Goal: Information Seeking & Learning: Find specific page/section

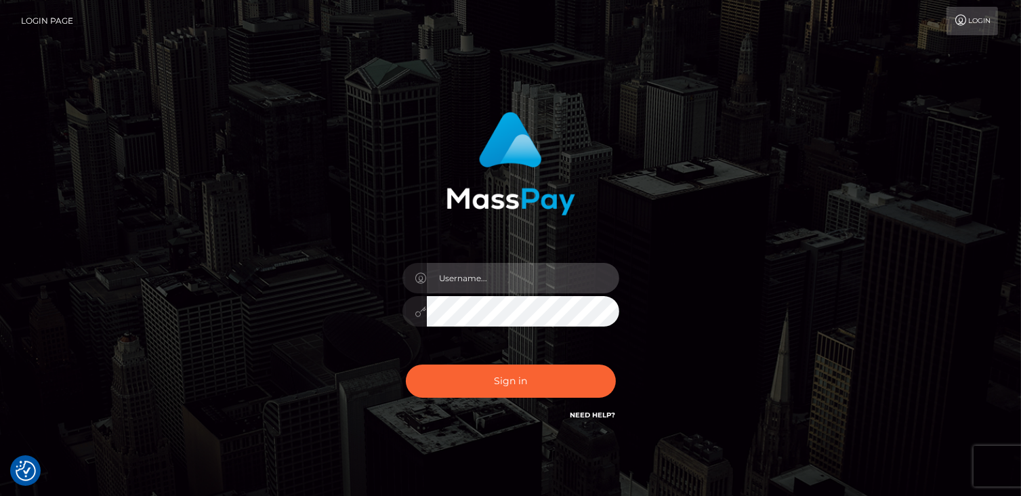
type input "catalinad"
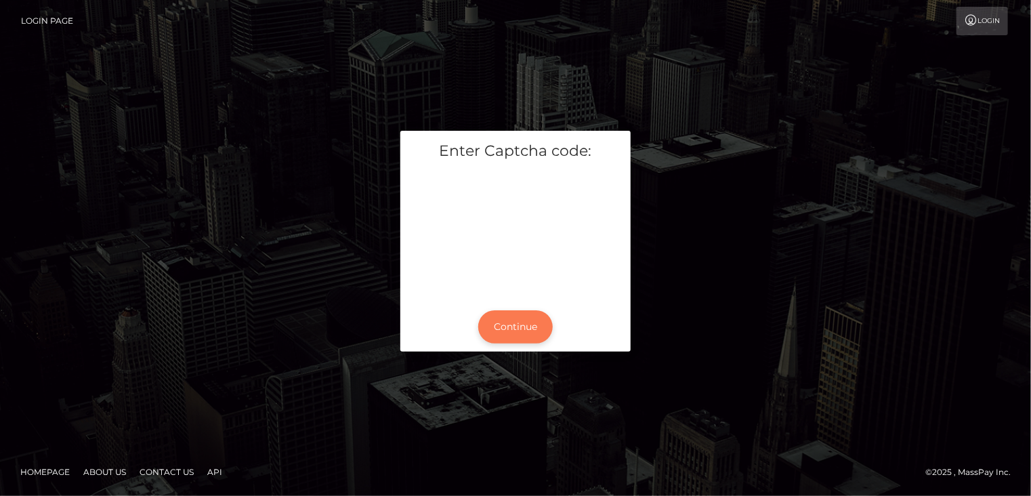
click at [506, 339] on button "Continue" at bounding box center [515, 326] width 75 height 33
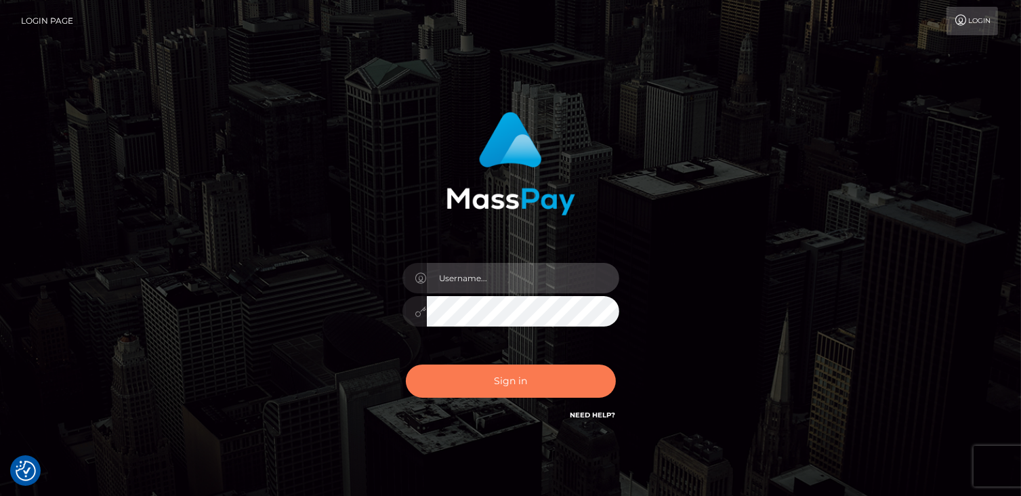
type input "catalinad"
click at [497, 384] on button "Sign in" at bounding box center [511, 380] width 210 height 33
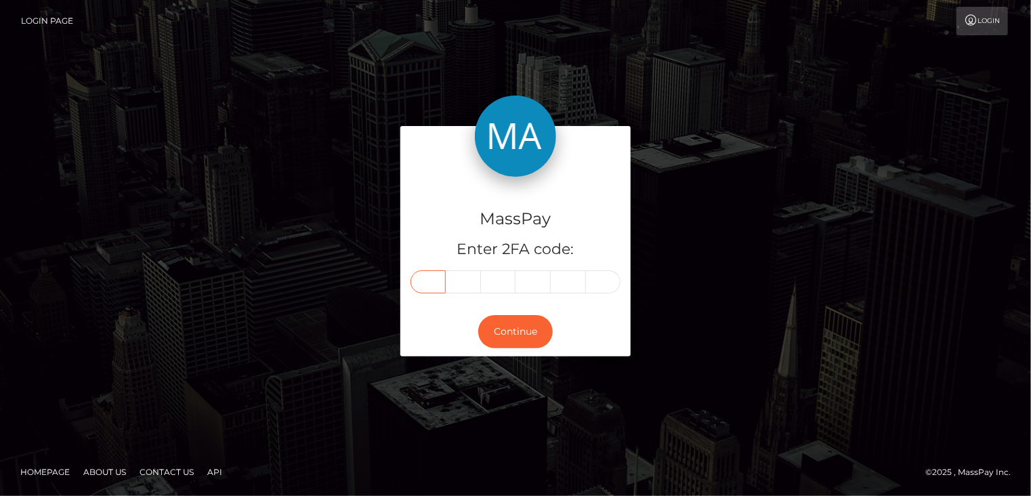
click at [426, 280] on input "text" at bounding box center [428, 281] width 35 height 23
type input "3"
type input "0"
type input "5"
type input "4"
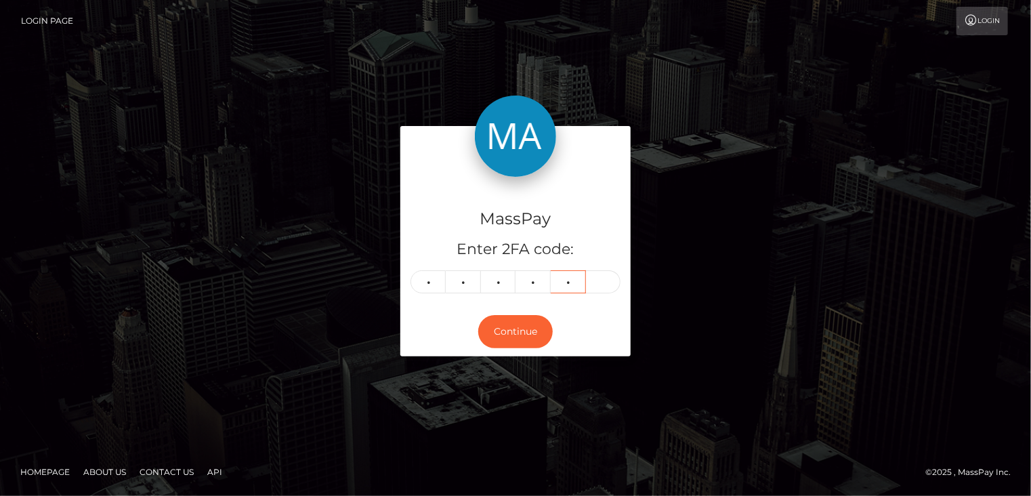
type input "1"
type input "2"
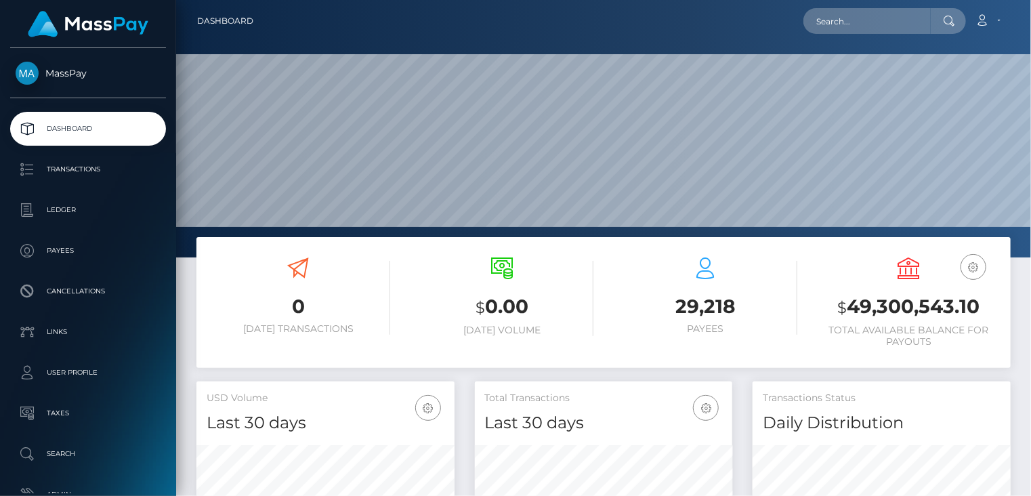
scroll to position [240, 257]
paste input "[EMAIL_ADDRESS][DOMAIN_NAME]"
type input "[EMAIL_ADDRESS][DOMAIN_NAME]"
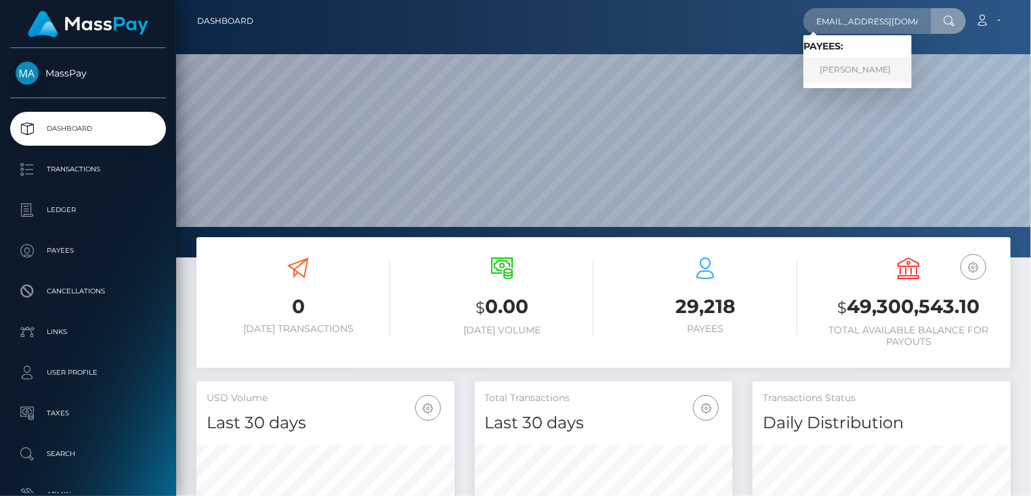
click at [862, 72] on link "Mattison Lee" at bounding box center [857, 70] width 108 height 25
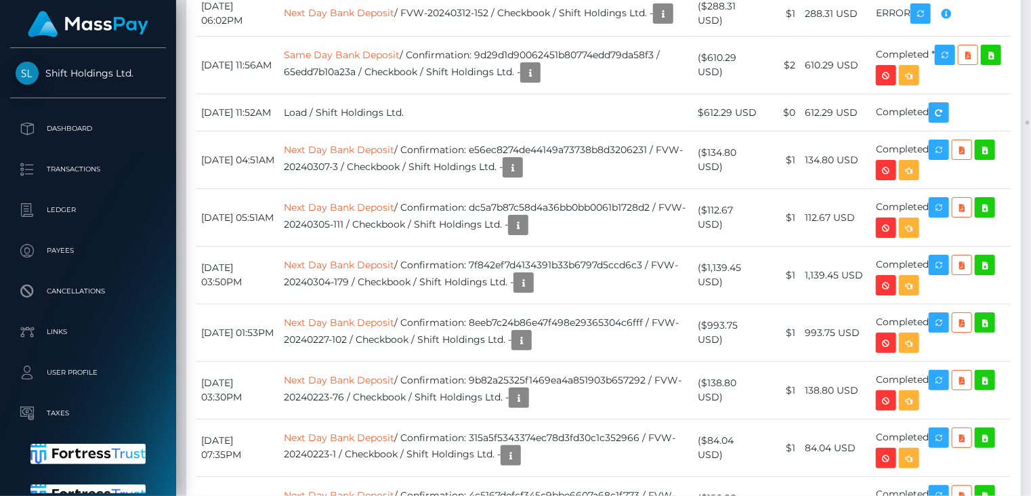
scroll to position [37276, 0]
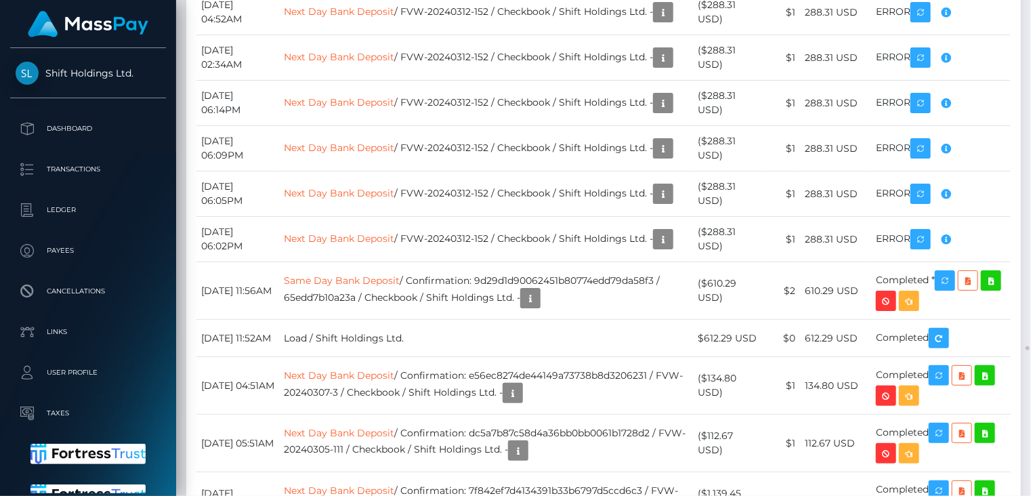
scroll to position [677240, 677145]
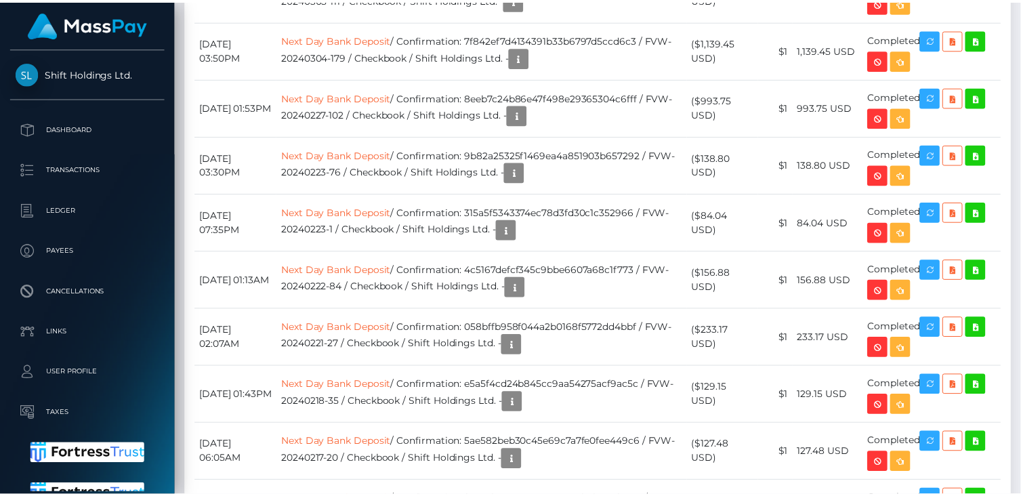
scroll to position [37276, 0]
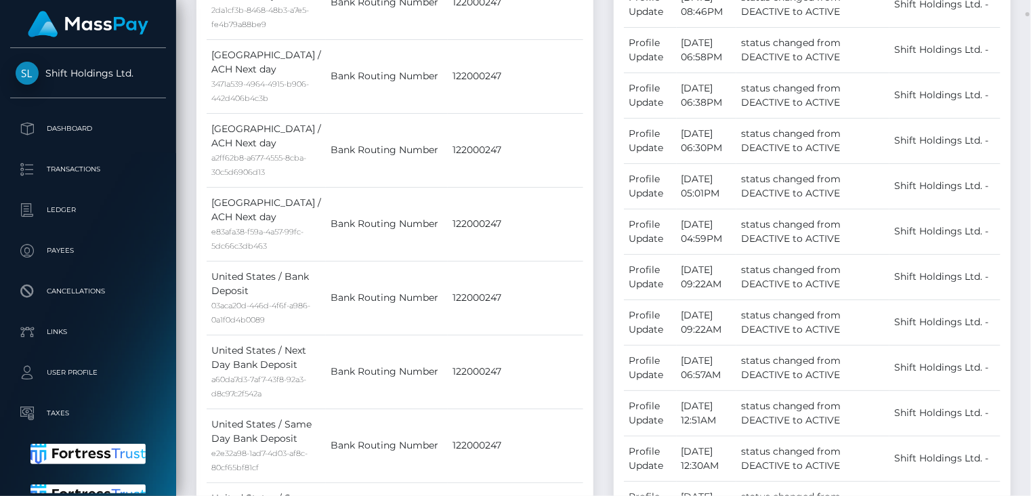
scroll to position [0, 0]
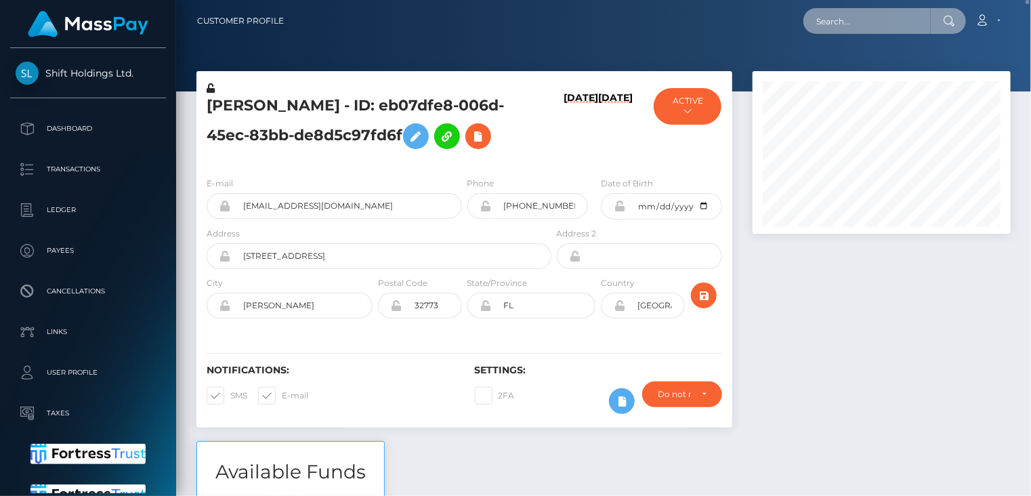
paste input "aymdxb1@gmail.com"
type input "aymdxb1@gmail.com"
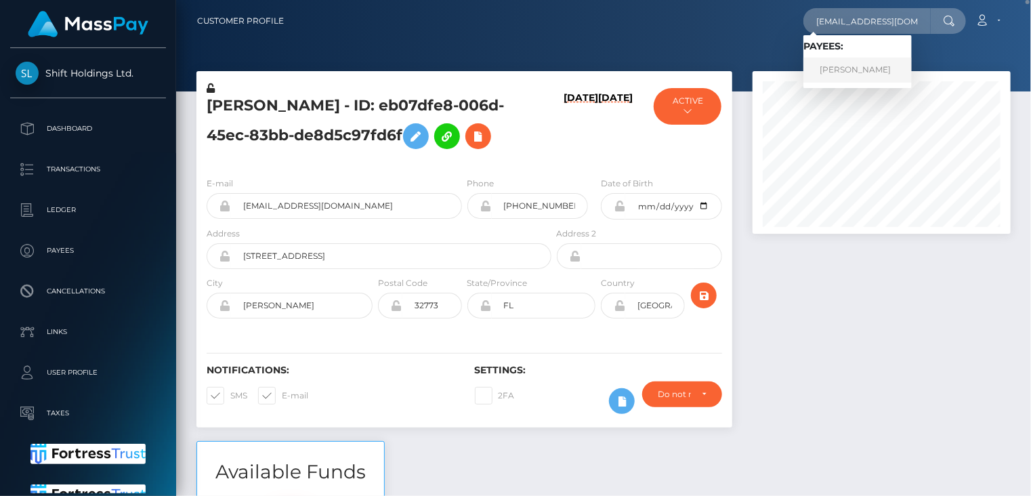
click at [895, 70] on link "NADIA EL MANNANI" at bounding box center [857, 70] width 108 height 25
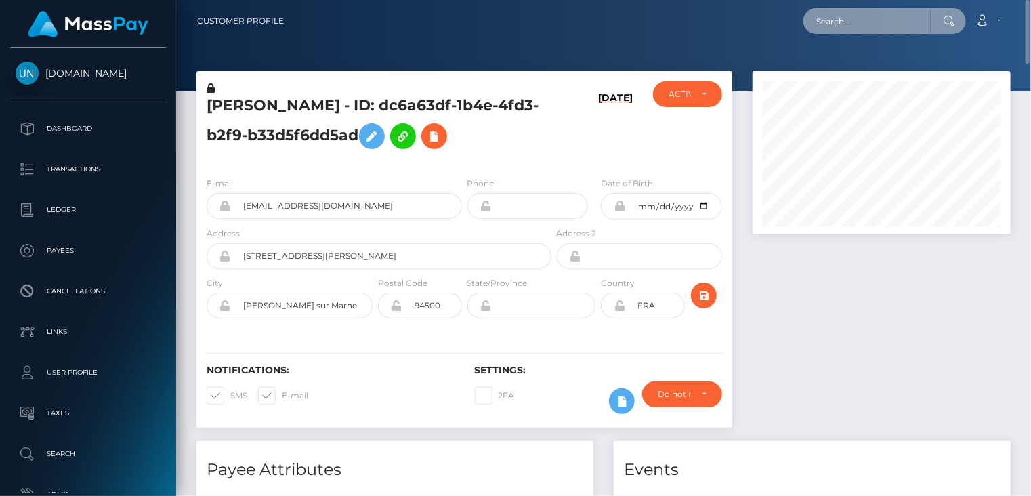
paste input "pout_hJHA07JNNhwrC"
type input "pout_hJHA07JNNhwrC"
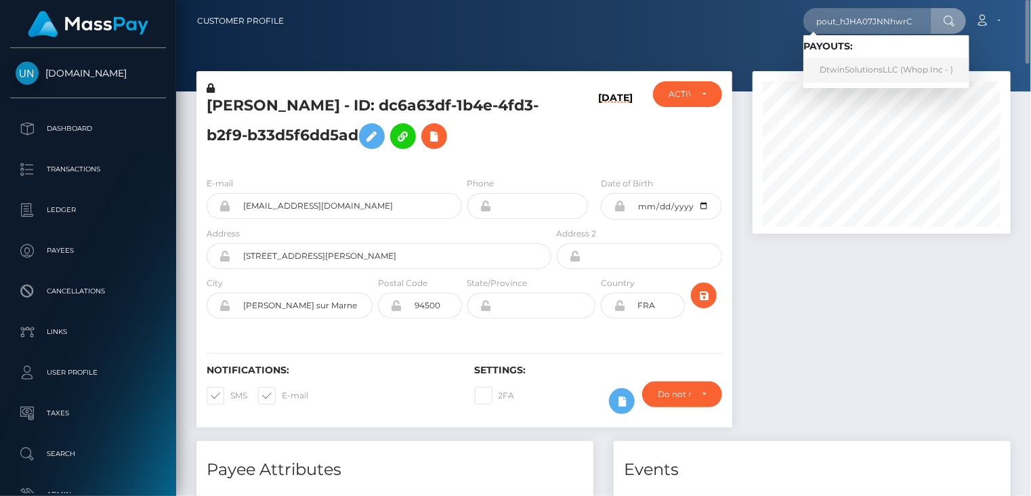
click at [862, 67] on link "DtwinSolutionsLLC (Whop Inc - )" at bounding box center [886, 70] width 166 height 25
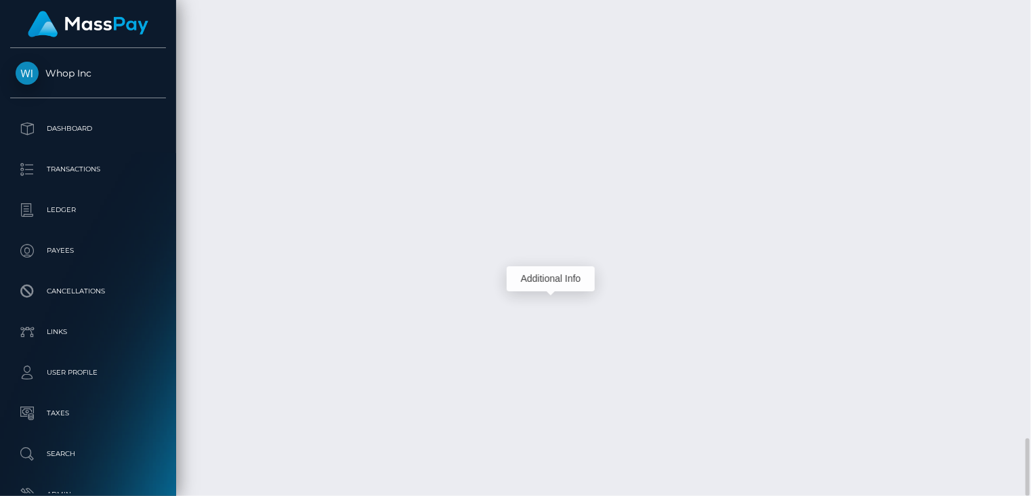
scroll to position [163, 257]
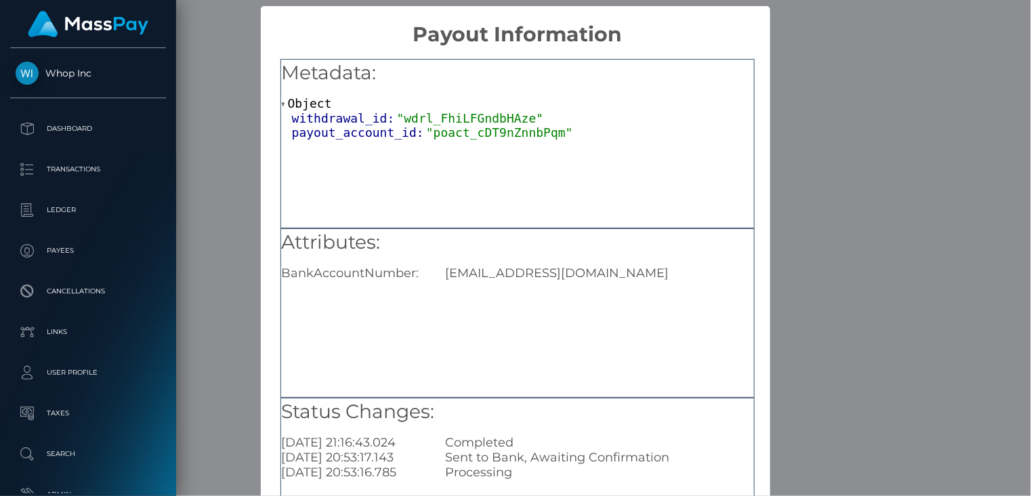
click at [538, 276] on div "[EMAIL_ADDRESS][DOMAIN_NAME]" at bounding box center [599, 273] width 329 height 15
click at [538, 276] on div "dtwinsolutions@icloud.com" at bounding box center [599, 273] width 329 height 15
drag, startPoint x: 538, startPoint y: 276, endPoint x: 459, endPoint y: 299, distance: 81.7
click at [459, 299] on div "Attributes: BankAccountNumber: dtwinsolutions@icloud.com" at bounding box center [517, 312] width 474 height 169
click at [478, 266] on div "dtwinsolutions@icloud.com" at bounding box center [599, 273] width 329 height 15
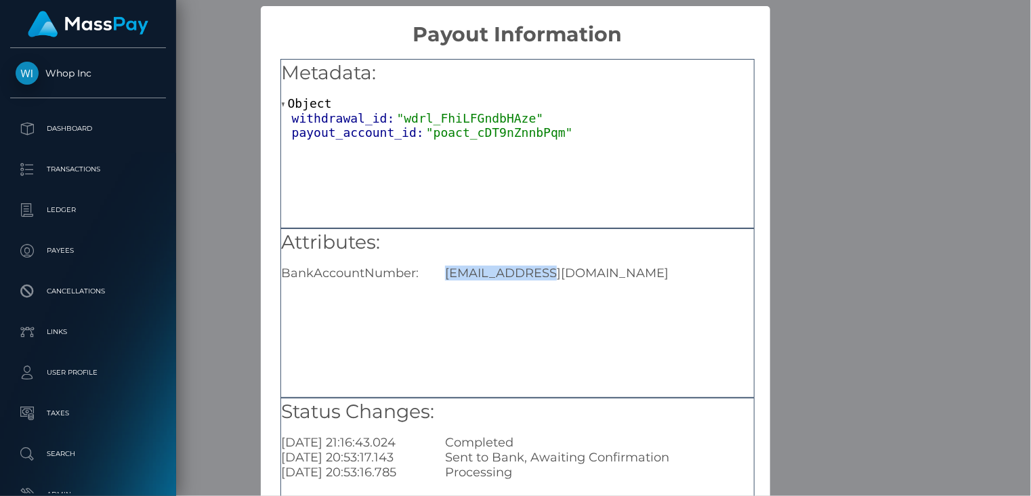
click at [478, 266] on div "dtwinsolutions@icloud.com" at bounding box center [599, 273] width 329 height 15
copy div "dtwinsolutions@icloud.com"
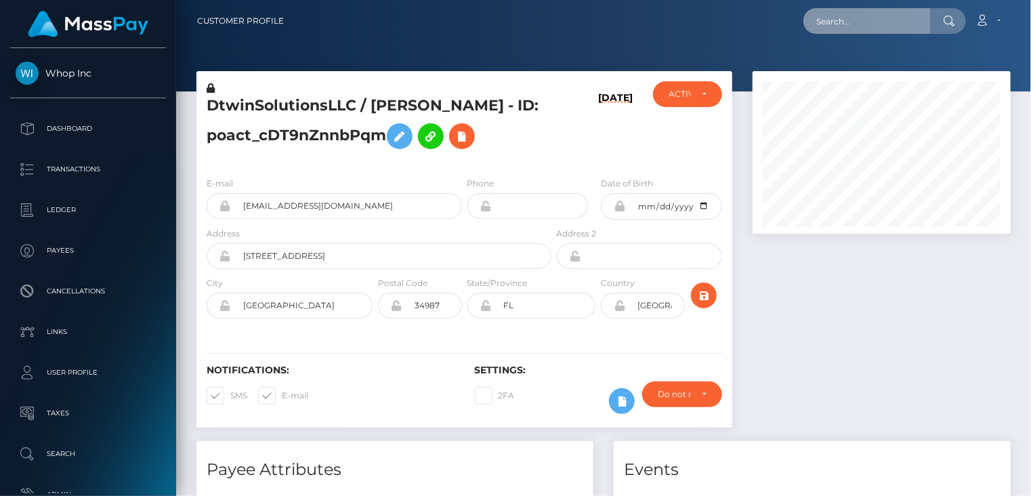
paste input "[EMAIL_ADDRESS][DOMAIN_NAME]"
type input "[EMAIL_ADDRESS][DOMAIN_NAME]"
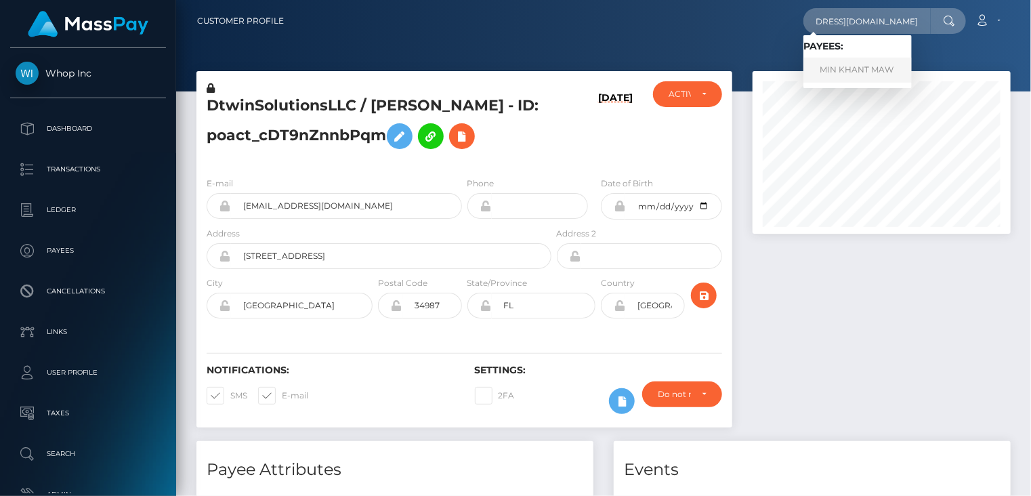
click at [866, 70] on link "MIN KHANT MAW" at bounding box center [857, 70] width 108 height 25
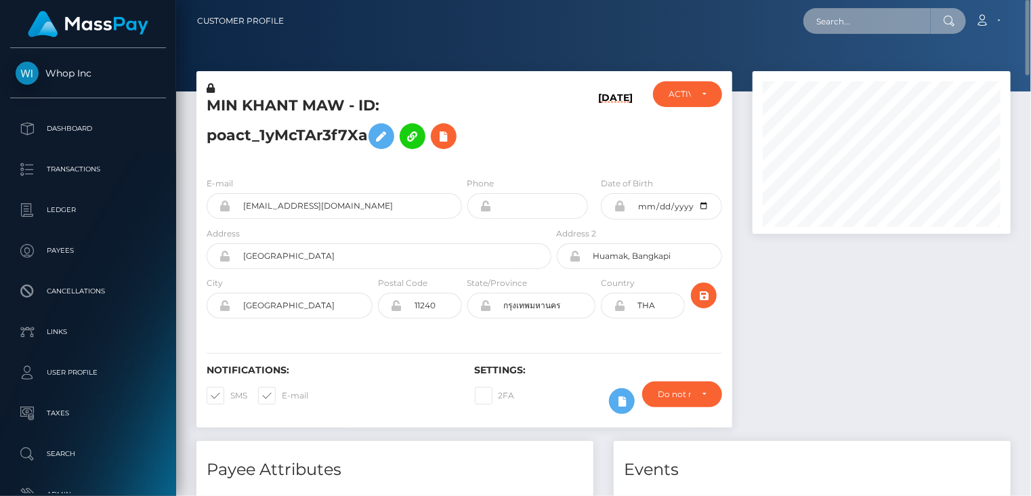
paste input "[EMAIL_ADDRESS][DOMAIN_NAME]"
type input "[EMAIL_ADDRESS][DOMAIN_NAME]"
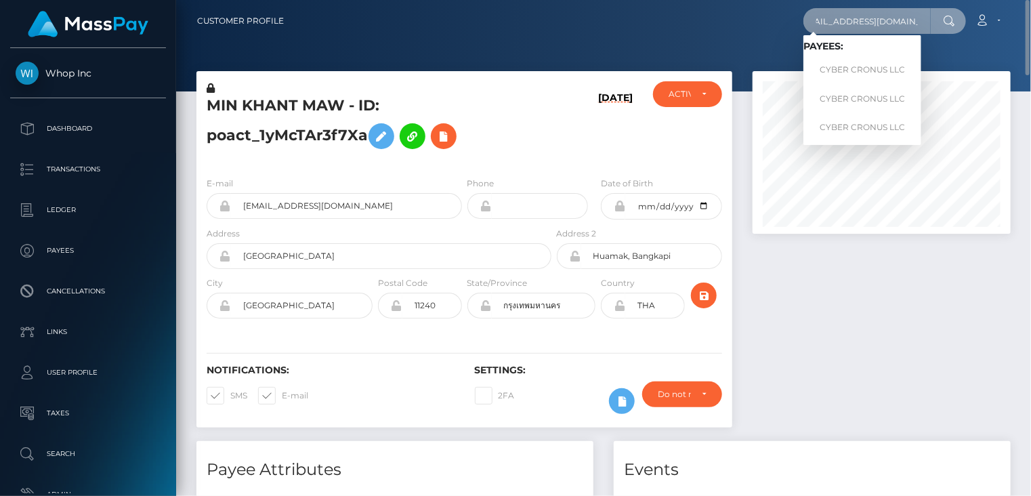
drag, startPoint x: 841, startPoint y: 20, endPoint x: 929, endPoint y: 16, distance: 88.1
click at [929, 16] on input "[EMAIL_ADDRESS][DOMAIN_NAME]" at bounding box center [866, 21] width 127 height 26
click at [875, 72] on link "CYBER CRONUS LLC" at bounding box center [862, 70] width 118 height 25
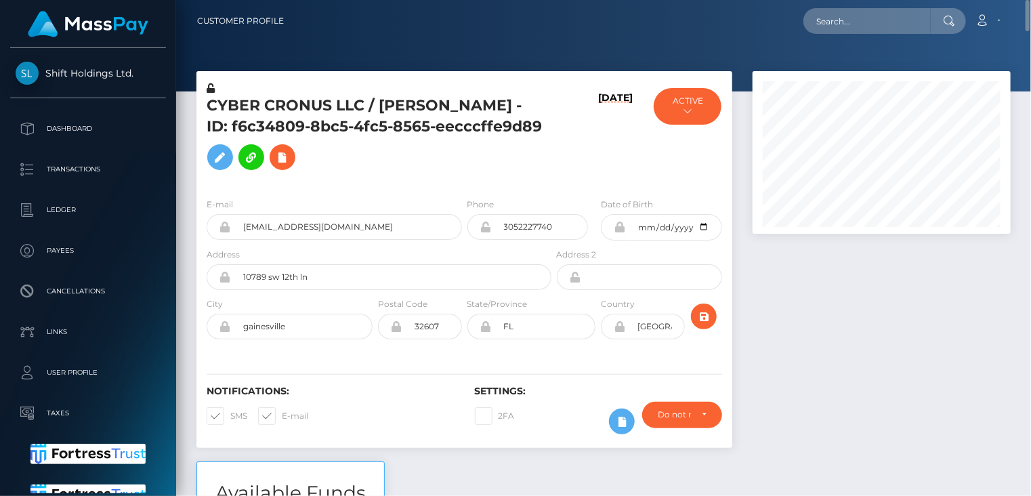
click at [306, 100] on h5 "CYBER CRONUS LLC / SOPHIA SANTOS KALLAS - ID: f6c34809-8bc5-4fc5-8565-eecccffe9…" at bounding box center [375, 136] width 337 height 81
copy h5 "CYBER CRONUS LLC / SOPHIA SANTOS KALLAS - ID: f6c34809-8bc5-4fc5-8565-eecccffe9…"
paste input "VW-20251006-608"
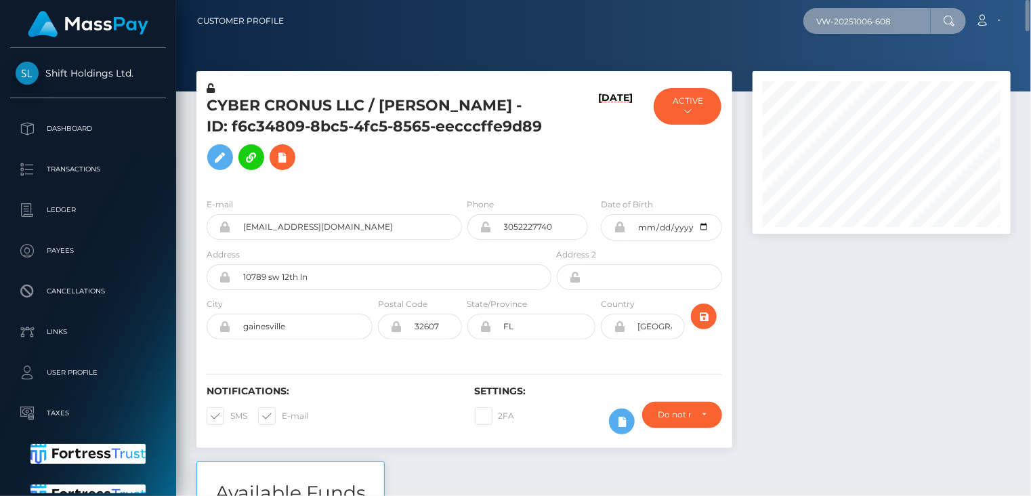
type input "VW-20251006-608"
drag, startPoint x: 881, startPoint y: 24, endPoint x: 797, endPoint y: 26, distance: 83.4
click at [797, 23] on div "VW-20251006-608 Loading... Loading... Account Edit Profile Logout" at bounding box center [652, 21] width 715 height 28
paste input "themuseinteriors@gmail.com"
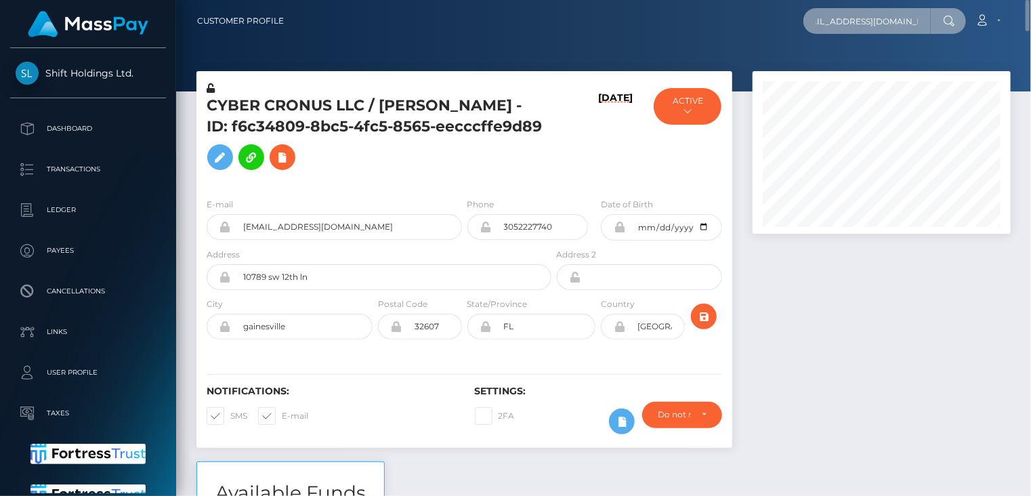
type input "themuseinteriors@gmail.com"
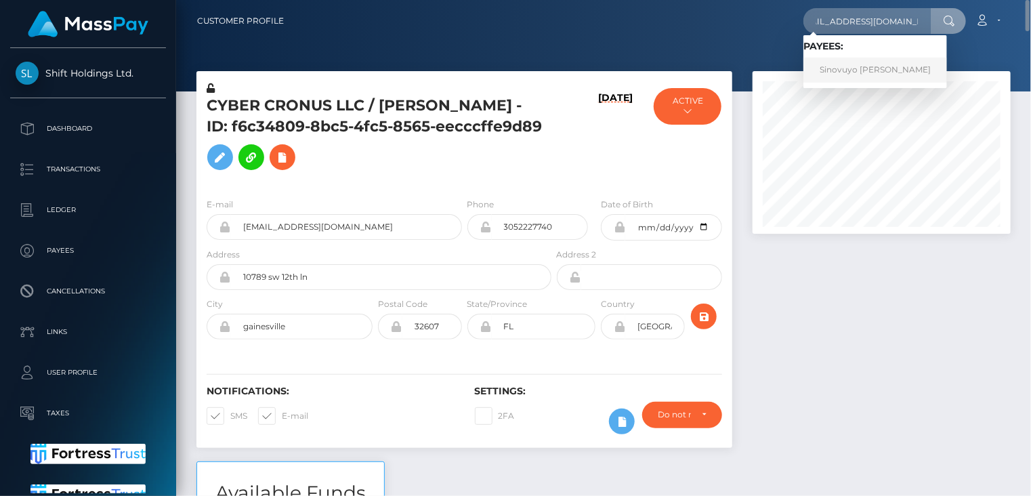
scroll to position [0, 0]
click at [851, 67] on link "Sinovuyo Anelisa Mboleka" at bounding box center [875, 70] width 144 height 25
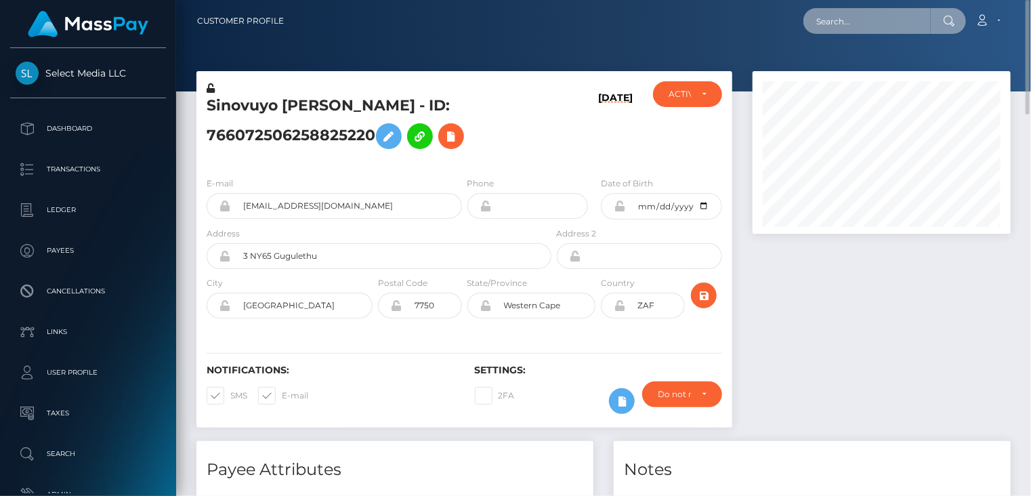
paste input "[EMAIL_ADDRESS][DOMAIN_NAME]"
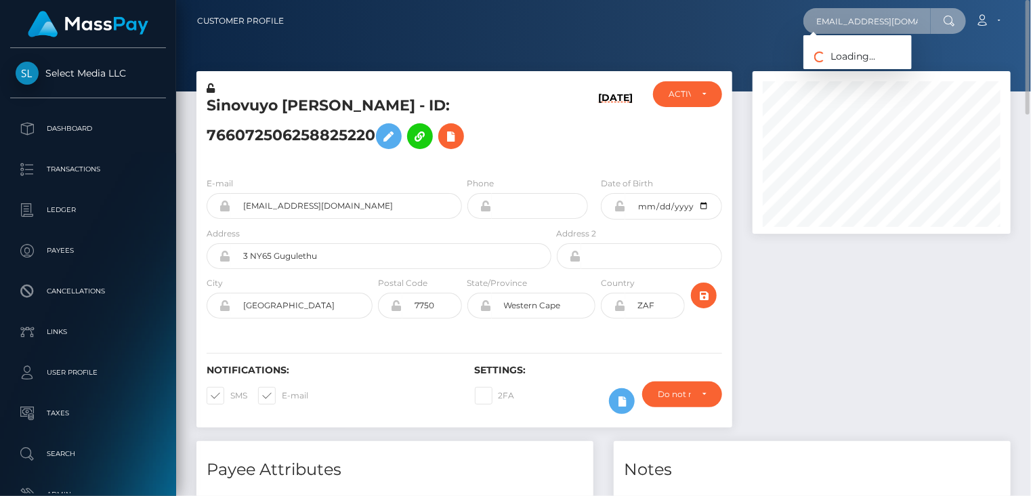
type input "[EMAIL_ADDRESS][DOMAIN_NAME]"
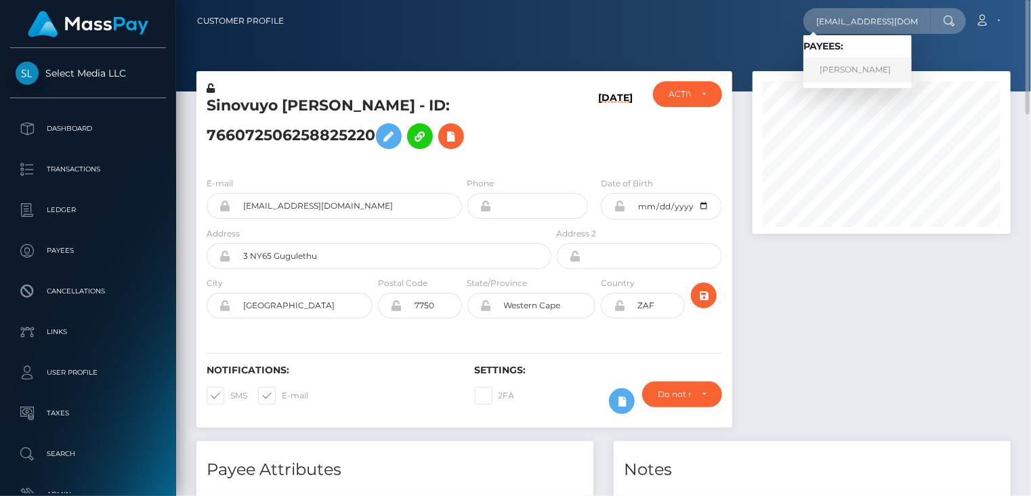
click at [866, 79] on link "Mattison Lee" at bounding box center [857, 70] width 108 height 25
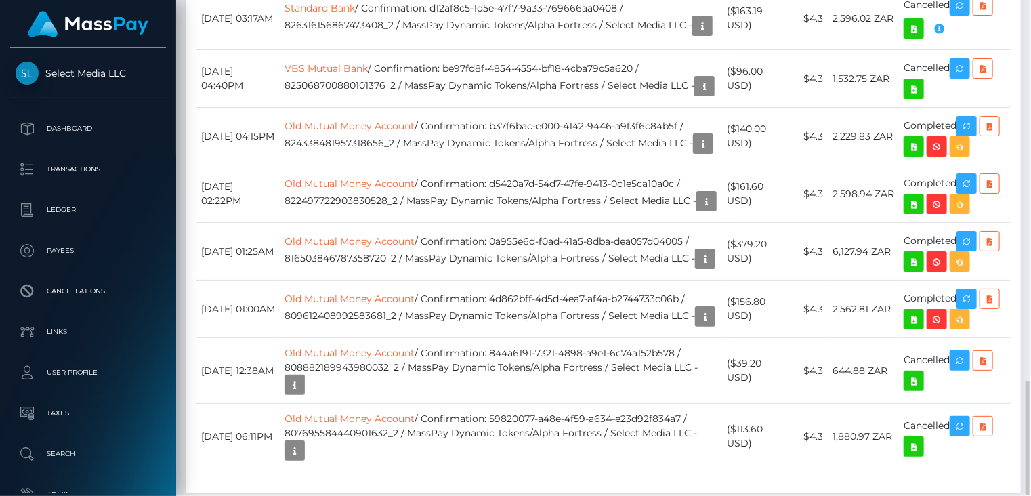
scroll to position [1194, 0]
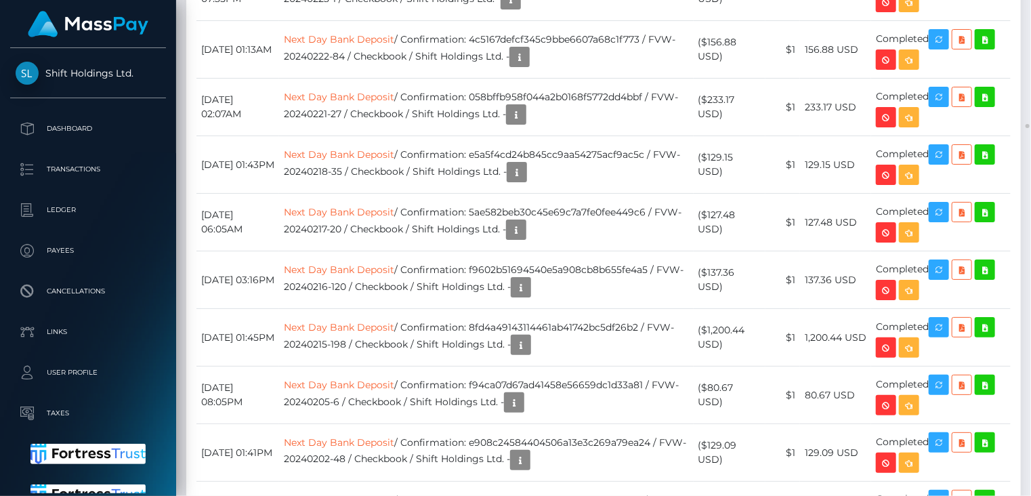
scroll to position [37731, 0]
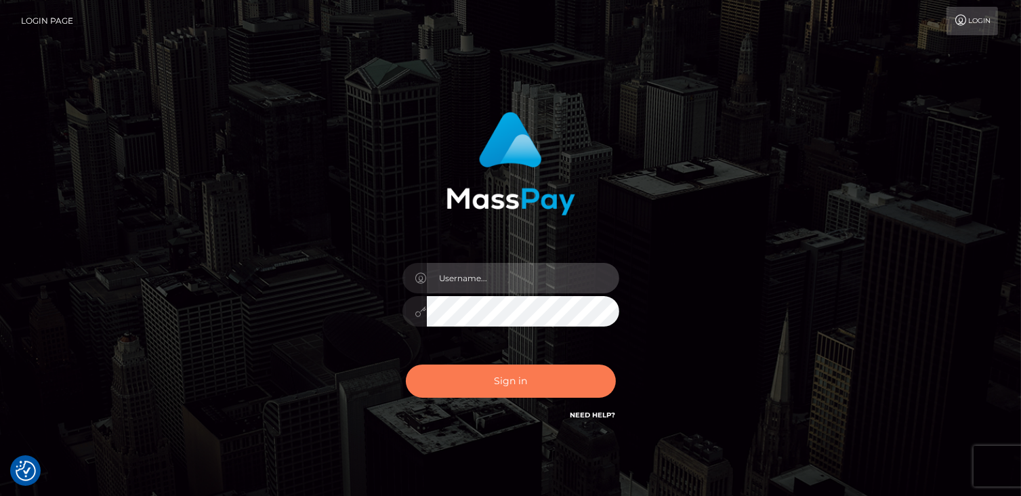
type input "catalinad"
click at [538, 374] on button "Sign in" at bounding box center [511, 380] width 210 height 33
type input "catalinad"
click at [501, 387] on button "Sign in" at bounding box center [511, 380] width 210 height 33
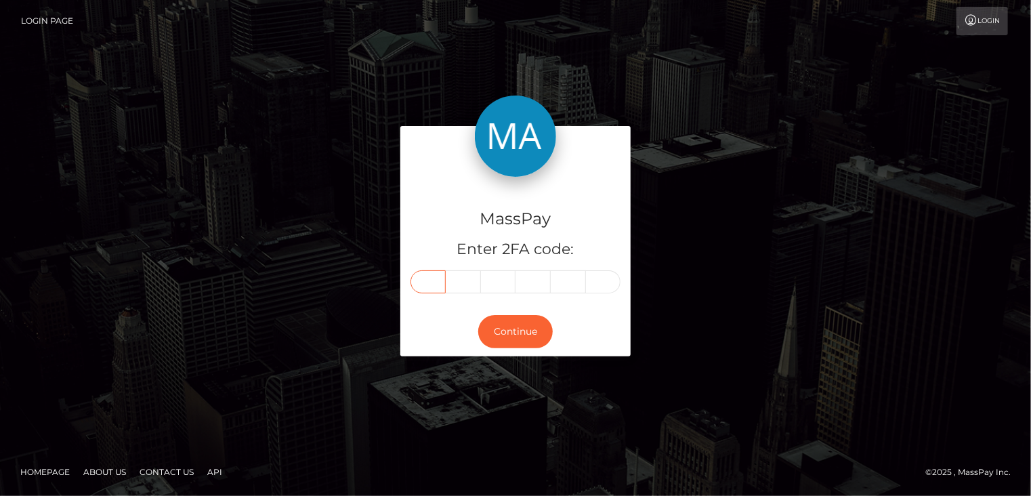
click at [439, 282] on input "text" at bounding box center [428, 281] width 35 height 23
type input "4"
type input "5"
type input "7"
type input "0"
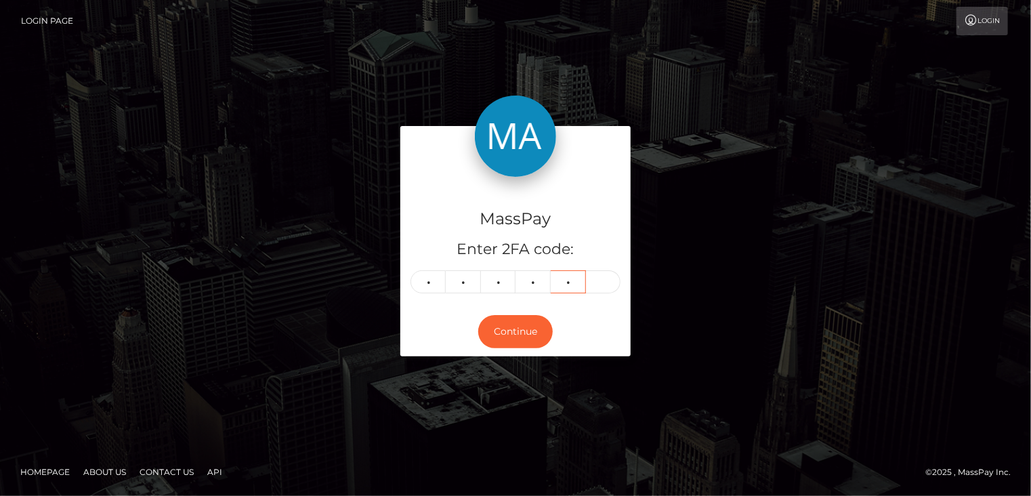
type input "0"
type input "2"
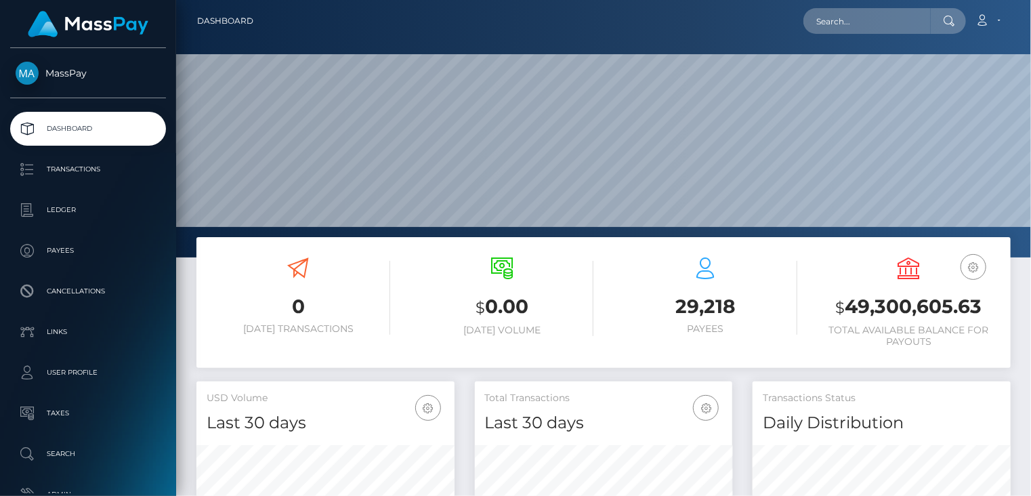
scroll to position [240, 257]
paste input "MSP37ddd4ca58774af"
type input "MSP37ddd4ca58774af"
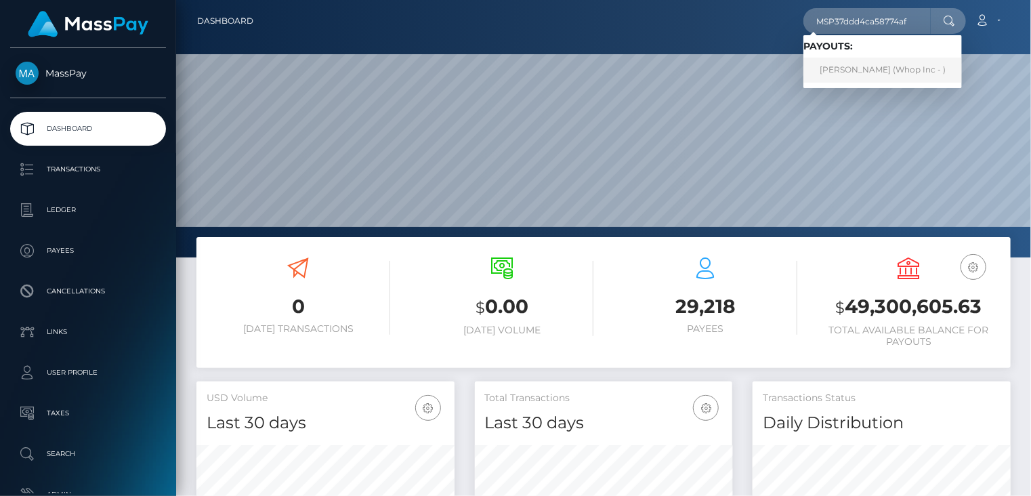
click at [851, 79] on link "RASHEED AHMED (Whop Inc - )" at bounding box center [882, 70] width 159 height 25
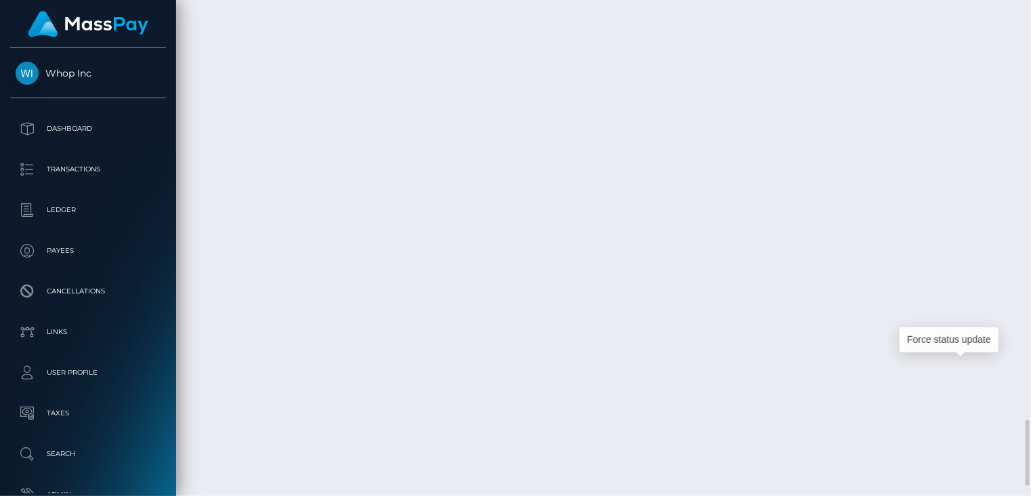
scroll to position [163, 257]
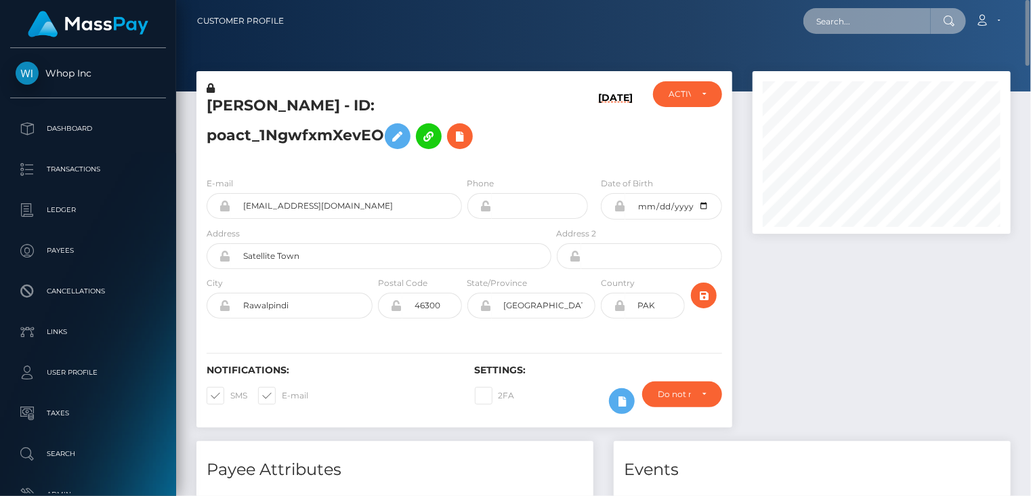
scroll to position [677240, 677145]
paste input "poact_d25YMHpqoqXF"
type input "poact_d25YMHpqoqXF"
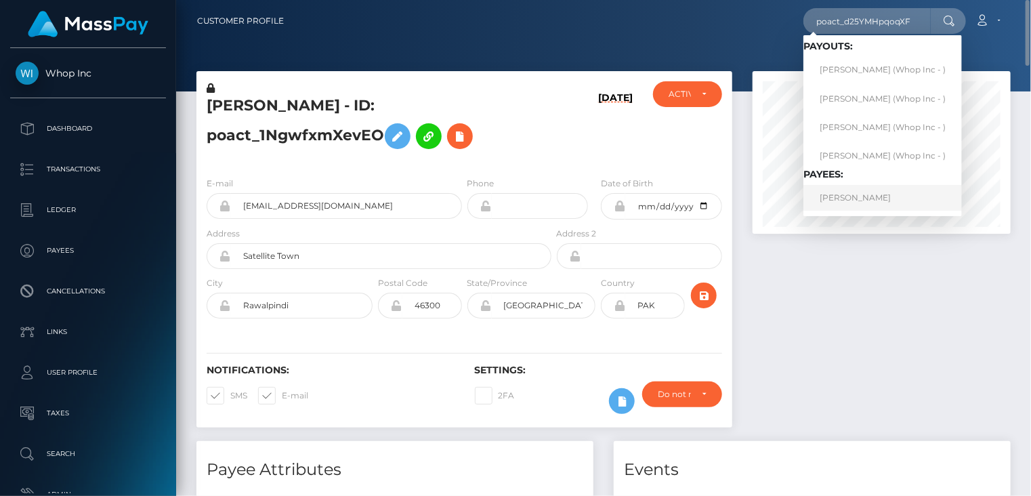
click at [893, 196] on link "MAARIT PÄIVIKKI HAAVISTO-KOSKINEN" at bounding box center [882, 197] width 159 height 25
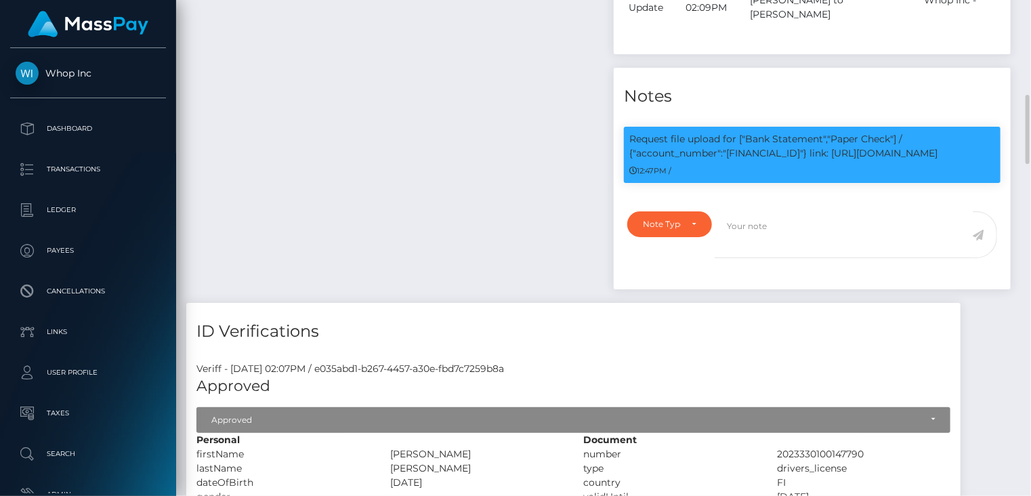
scroll to position [163, 257]
click at [791, 144] on p "Request file upload for ["Bank Statement","Paper Check"] / {"account_number":"[…" at bounding box center [812, 146] width 366 height 28
click at [788, 152] on p "Request file upload for ["Bank Statement","Paper Check"] / {"account_number":"[…" at bounding box center [812, 146] width 366 height 28
click at [788, 152] on p "Request file upload for ["Bank Statement","Paper Check"] / {"account_number":"F…" at bounding box center [812, 146] width 366 height 28
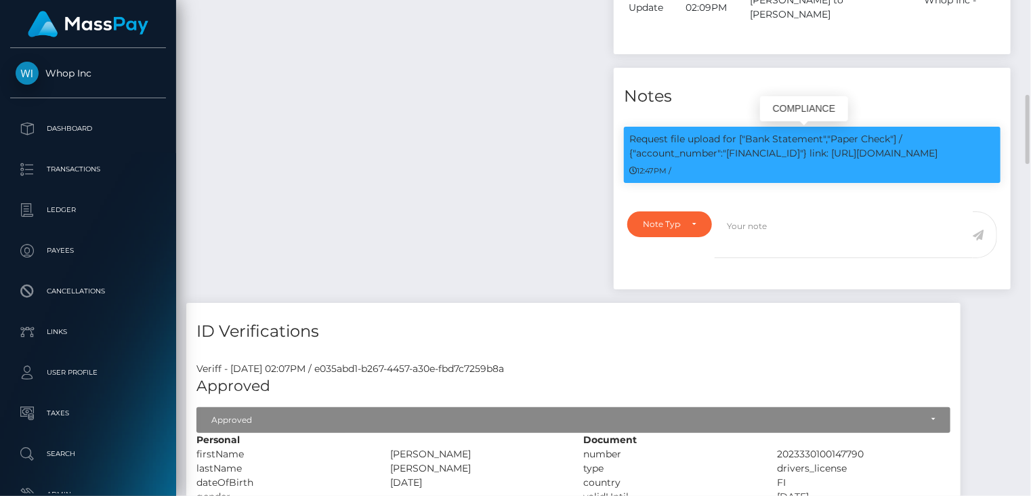
copy p "FI2010875000094725"
drag, startPoint x: 839, startPoint y: 152, endPoint x: 873, endPoint y: 156, distance: 34.0
click at [882, 156] on p "Request file upload for ["Bank Statement","Paper Check"] / {"account_number":"F…" at bounding box center [812, 146] width 366 height 28
click at [857, 156] on p "Request file upload for ["Bank Statement","Paper Check"] / {"account_number":"F…" at bounding box center [812, 146] width 366 height 28
drag, startPoint x: 837, startPoint y: 154, endPoint x: 977, endPoint y: 149, distance: 140.3
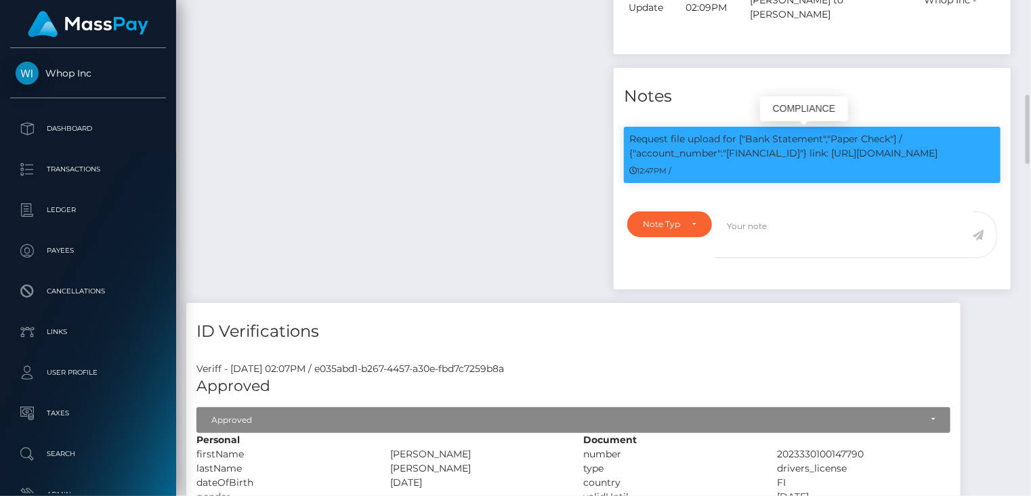
click at [977, 149] on p "Request file upload for ["Bank Statement","Paper Check"] / {"account_number":"F…" at bounding box center [812, 146] width 366 height 28
copy p "link: https://l.maspay.io/XlOiW"
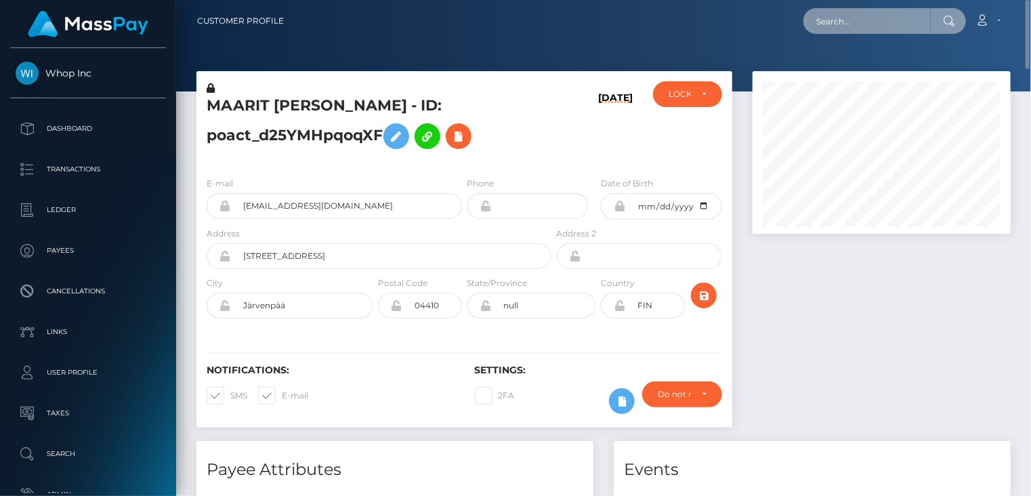
paste input "213082637"
type input "213082637"
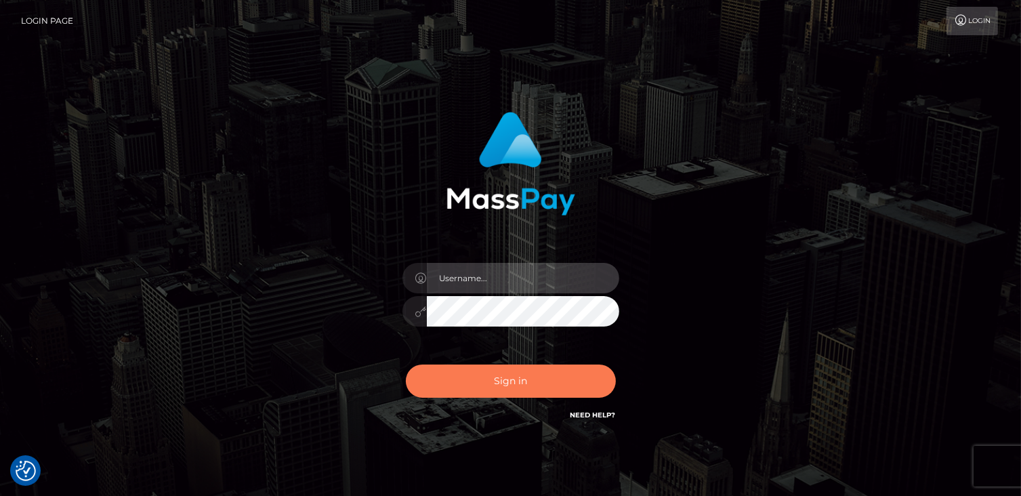
type input "catalinad"
click at [529, 394] on button "Sign in" at bounding box center [511, 380] width 210 height 33
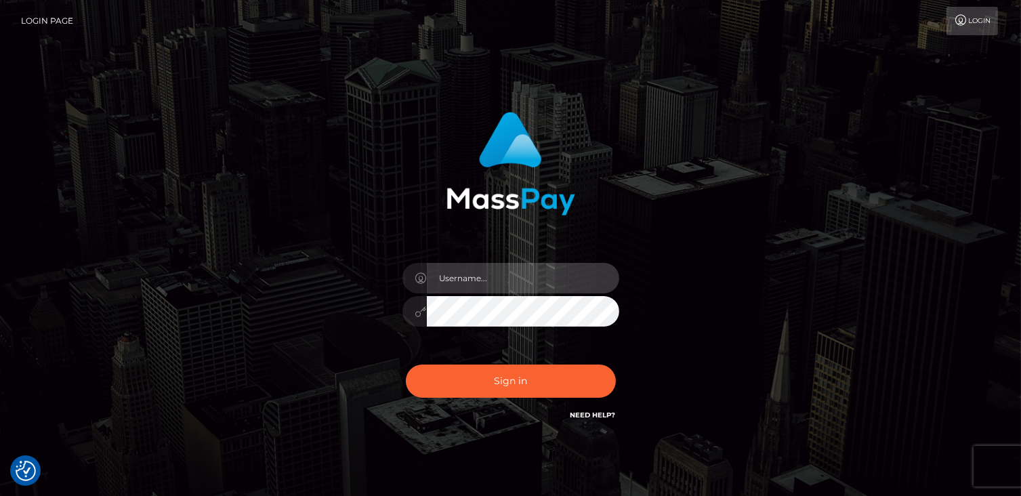
type input "catalinad"
click at [476, 398] on div "Sign in Need Help?" at bounding box center [510, 386] width 237 height 60
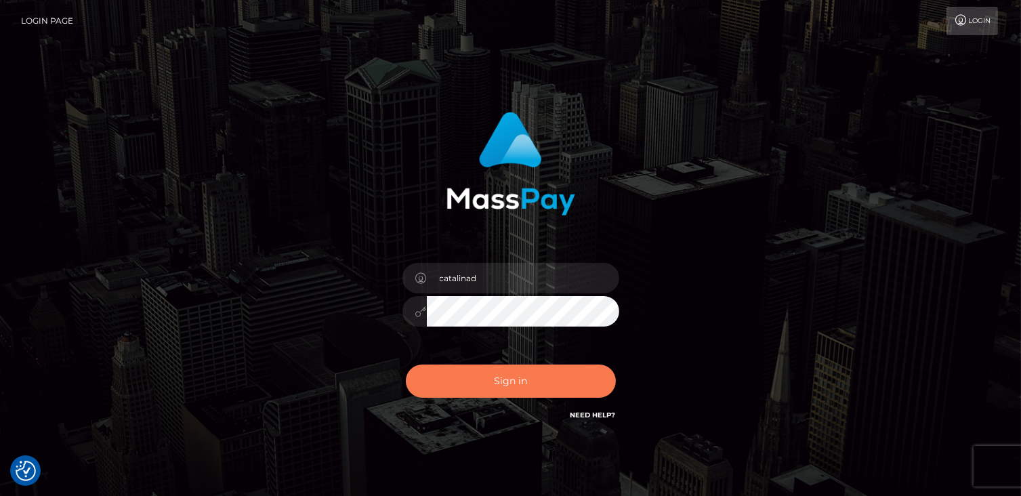
click at [480, 395] on button "Sign in" at bounding box center [511, 380] width 210 height 33
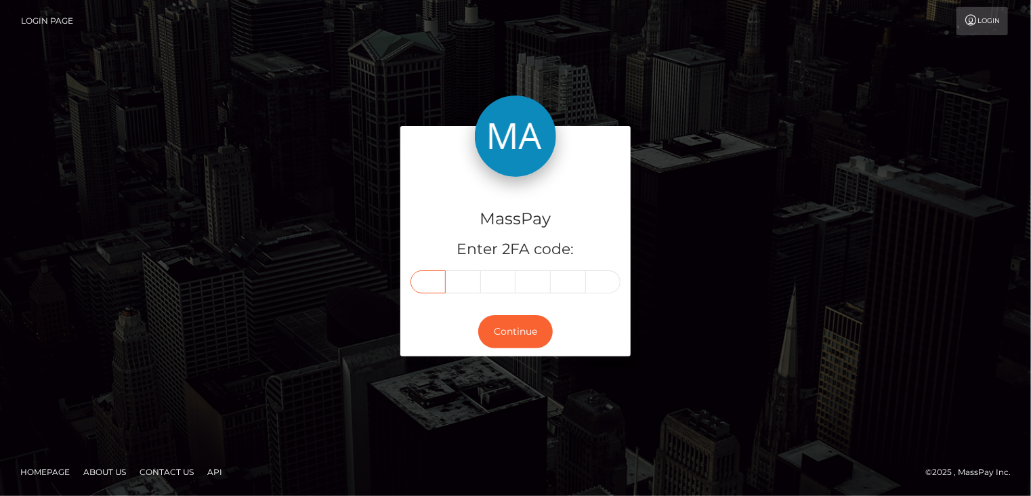
click at [428, 270] on input "text" at bounding box center [428, 281] width 35 height 23
click at [438, 270] on input "text" at bounding box center [428, 281] width 35 height 23
type input "2"
type input "7"
type input "4"
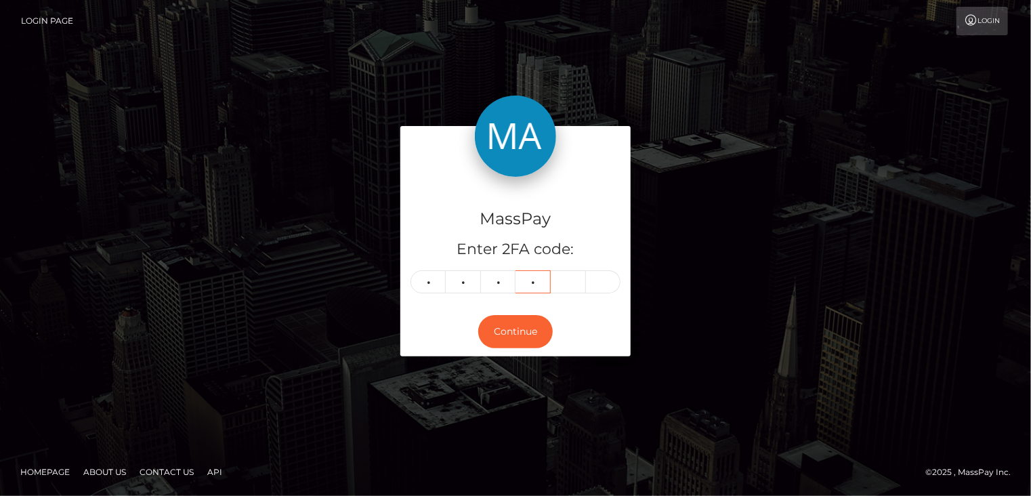
type input "3"
type input "0"
type input "2"
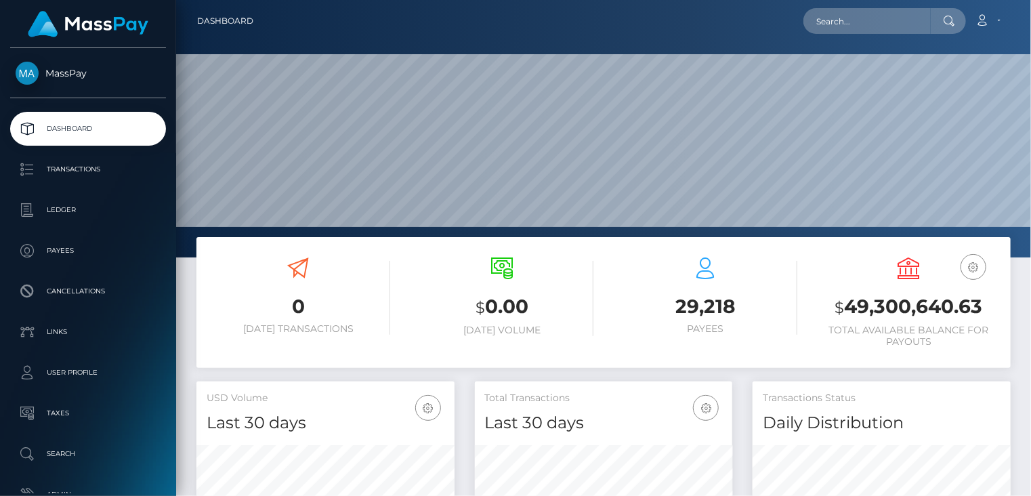
scroll to position [240, 257]
type input "pout_NNGhKnOLQAI85"
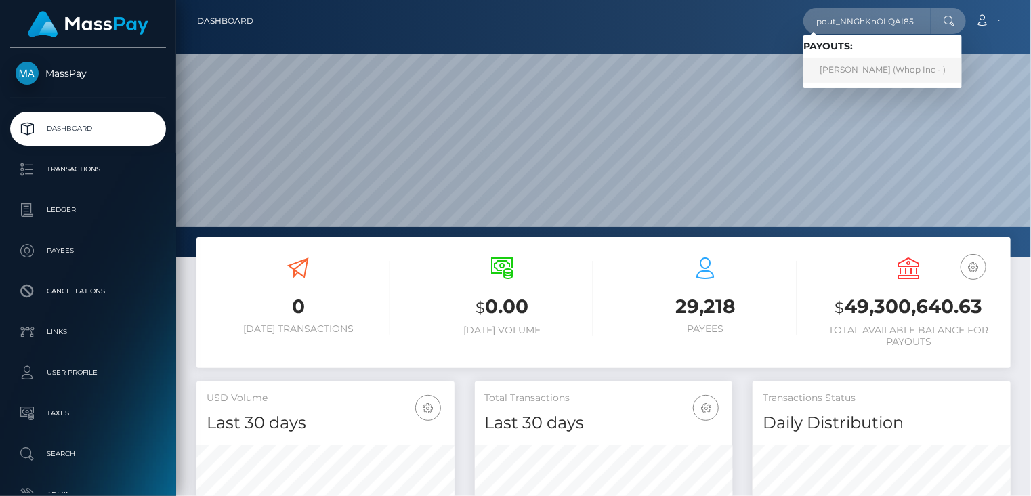
click at [851, 68] on link "SAGAR PATEL (Whop Inc - )" at bounding box center [882, 70] width 159 height 25
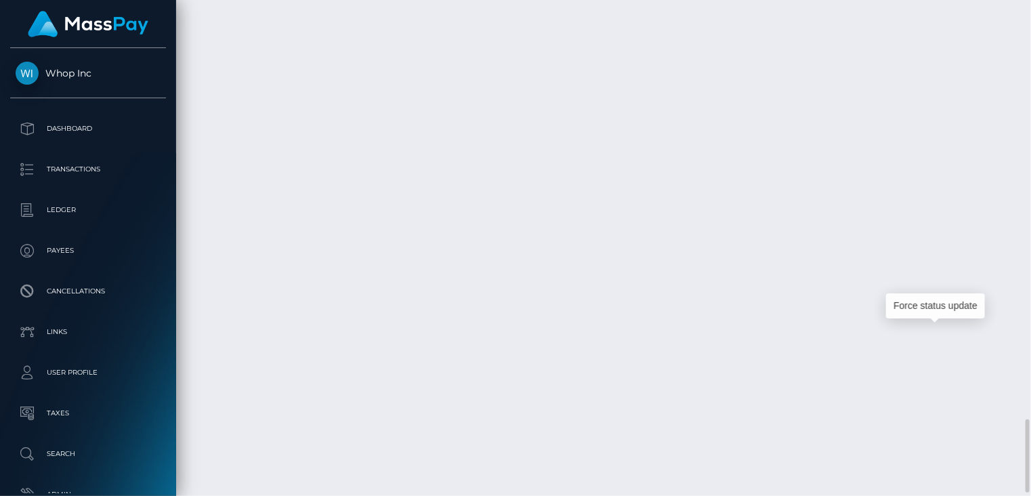
scroll to position [163, 257]
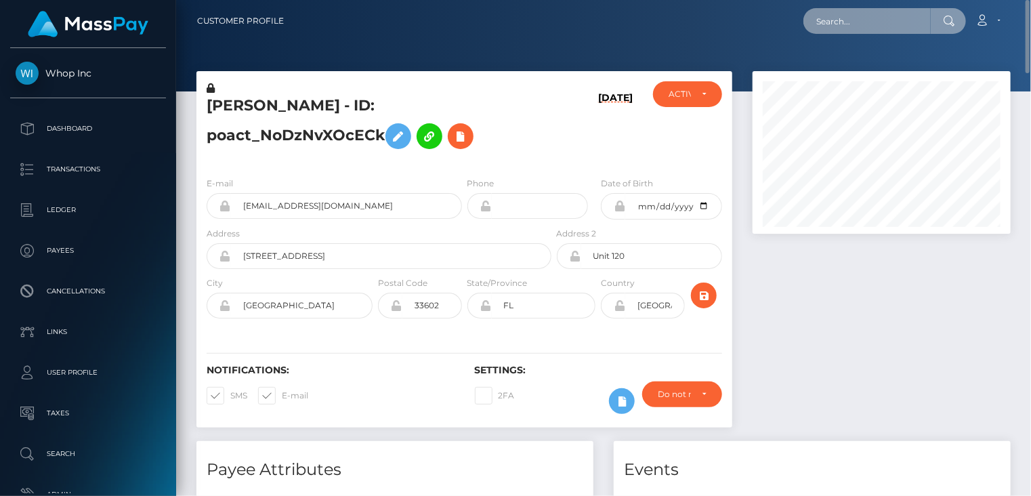
paste input "poact_LxojWO4ouKHB"
type input "poact_LxojWO4ouKHB"
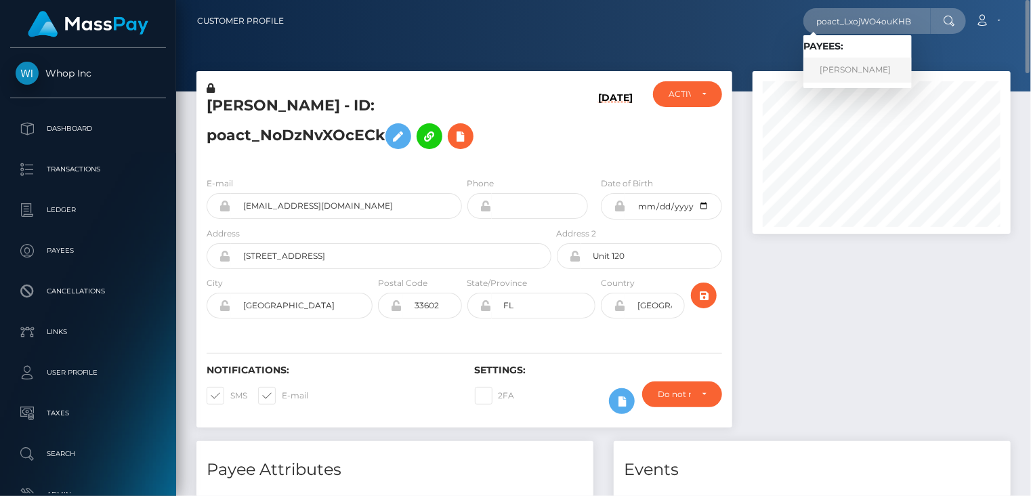
click at [849, 71] on link "Daniel Lyngdoh" at bounding box center [857, 70] width 108 height 25
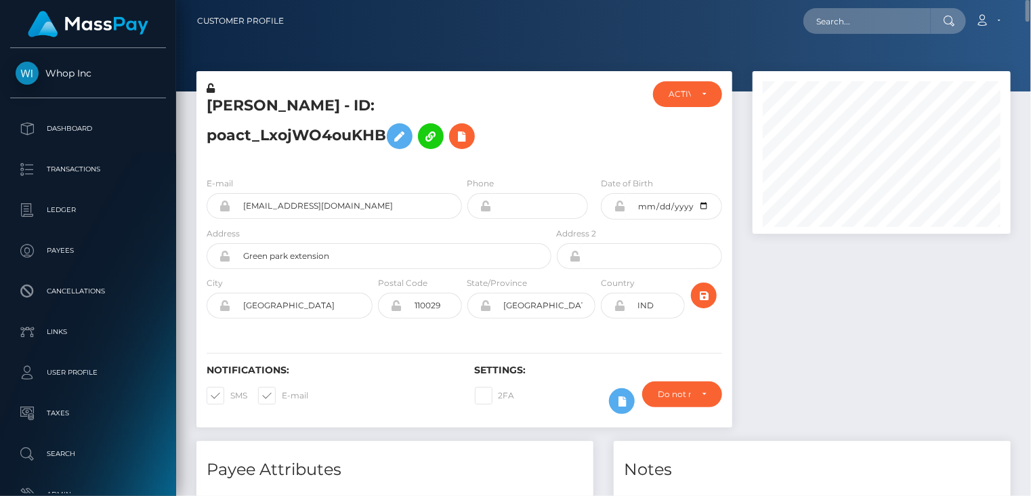
click at [285, 110] on h5 "Daniel Lyngdoh - ID: poact_LxojWO4ouKHB" at bounding box center [375, 126] width 337 height 60
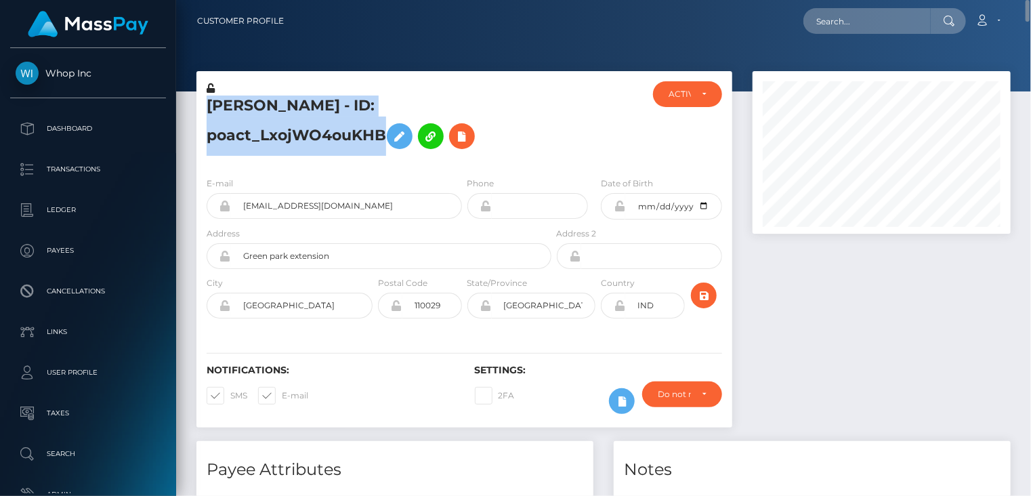
copy h5 "Daniel Lyngdoh - ID: poact_LxojWO4ouKHB"
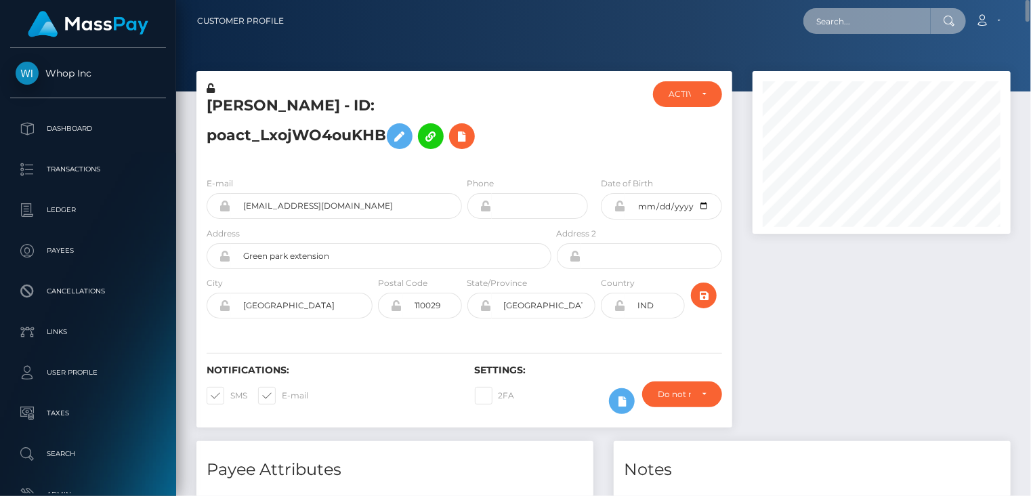
paste input "MSP6b448a59a96dcab"
type input "MSP6b448a59a96dcab"
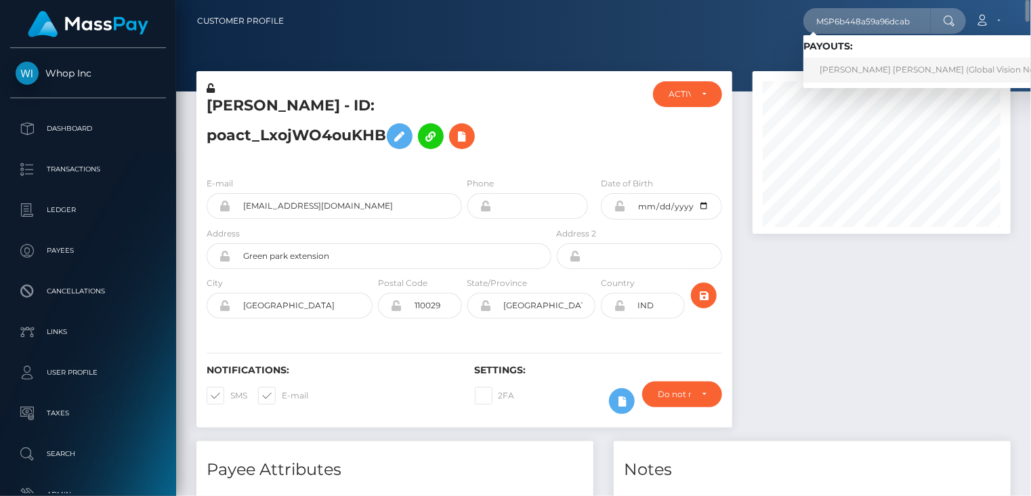
click at [847, 76] on link "Yuleidy Villa Castaneda (Global Vision Network LLC - )" at bounding box center [952, 70] width 299 height 25
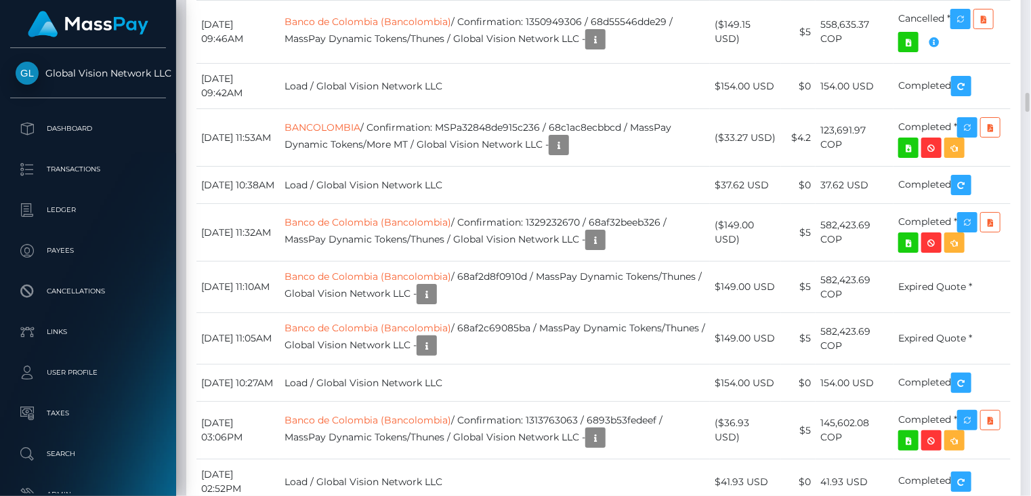
scroll to position [7909, 0]
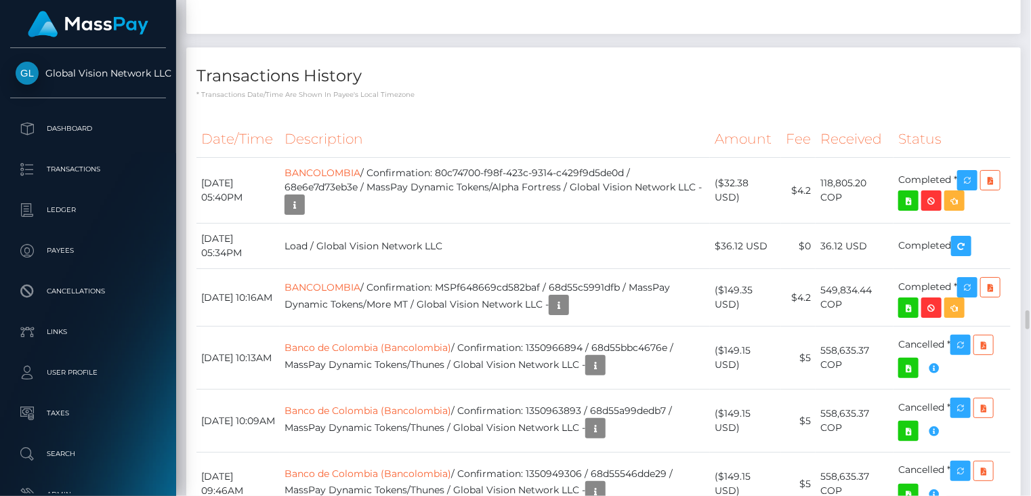
click at [557, 88] on h4 "Transactions History" at bounding box center [603, 76] width 814 height 24
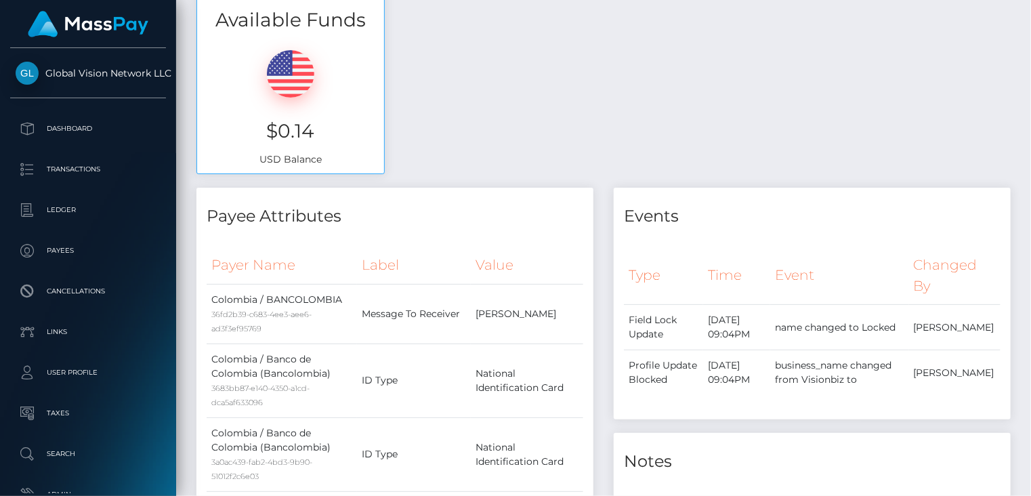
scroll to position [0, 0]
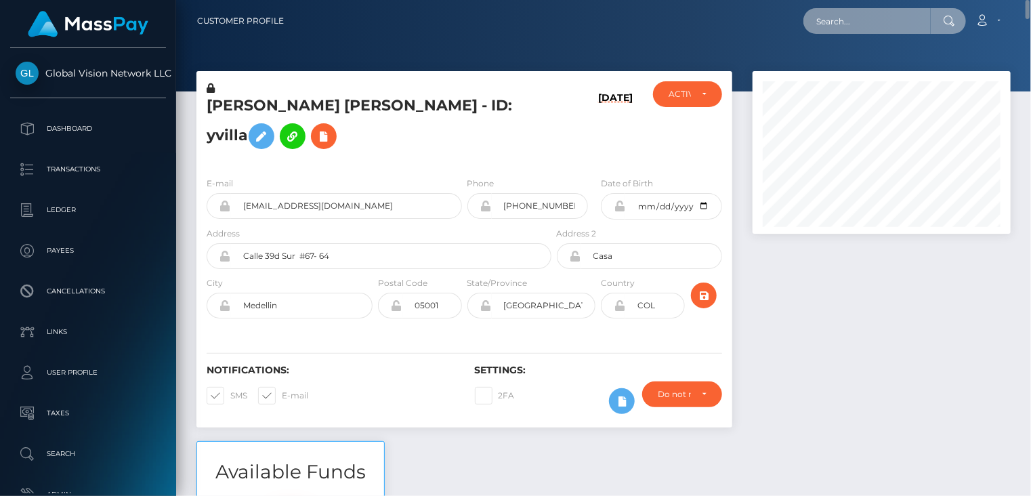
paste input "MSP3ccf0d55f9bde74"
type input "MSP3ccf0d55f9bde74"
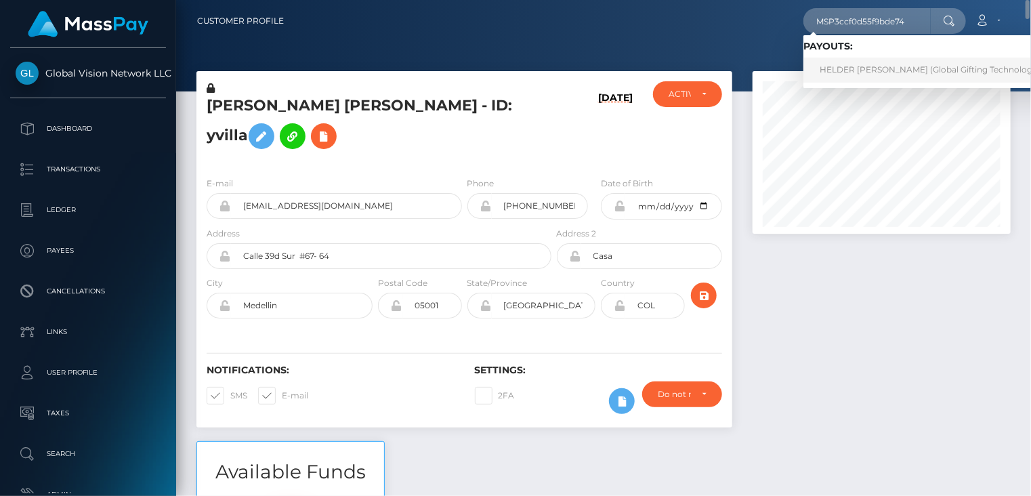
click at [875, 72] on link "HELDER [PERSON_NAME] (Global Gifting Technologies Inc - Throne)" at bounding box center [958, 70] width 310 height 25
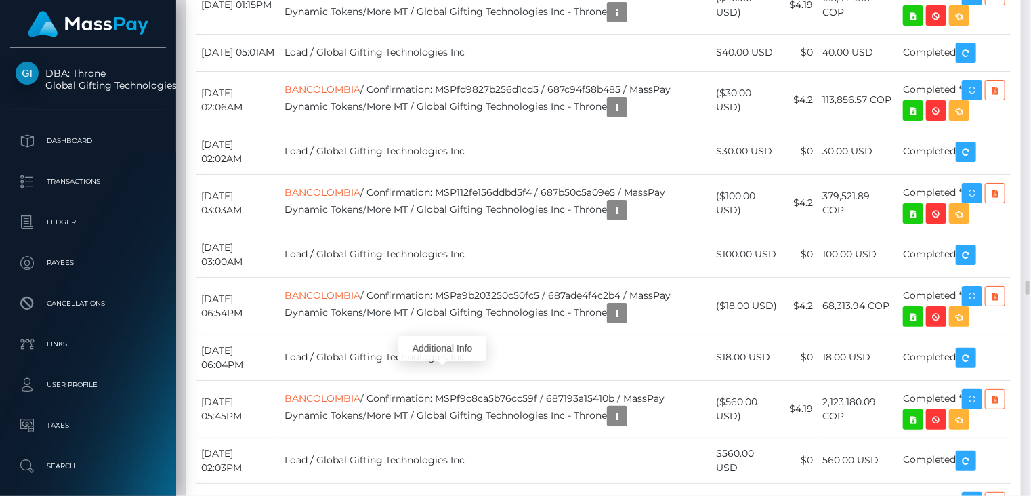
scroll to position [163, 257]
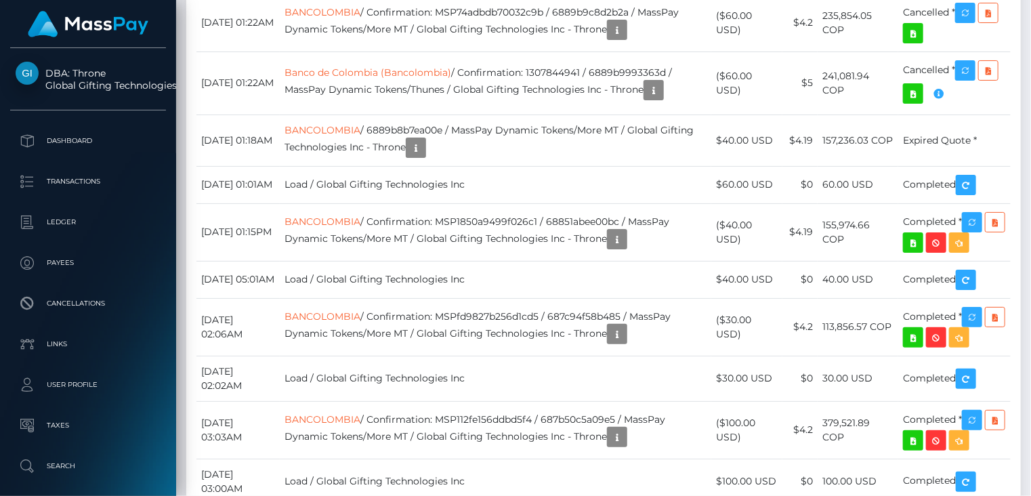
scroll to position [9490, 0]
